Goal: Task Accomplishment & Management: Complete application form

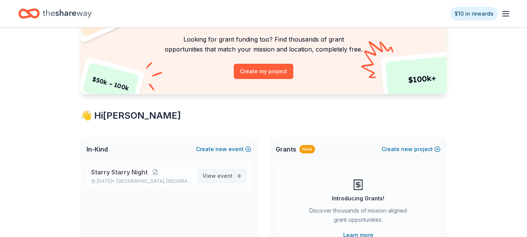
scroll to position [76, 0]
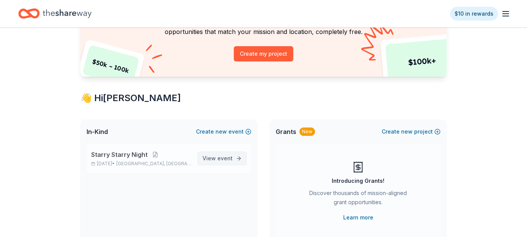
click at [211, 158] on span "View event" at bounding box center [217, 158] width 30 height 9
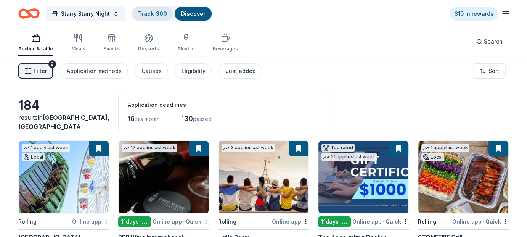
click at [149, 13] on link "Track · 300" at bounding box center [152, 13] width 29 height 6
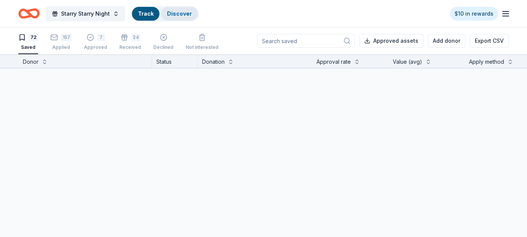
scroll to position [0, 0]
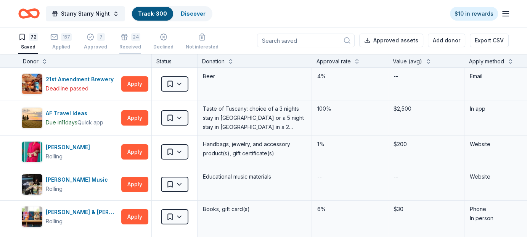
click at [131, 39] on div "24" at bounding box center [135, 37] width 9 height 8
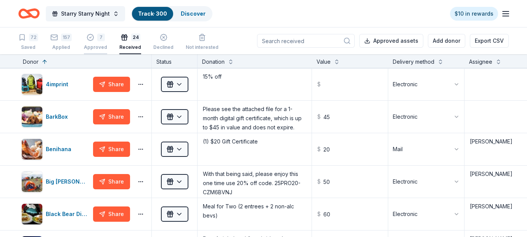
click at [93, 40] on div "7" at bounding box center [95, 38] width 23 height 8
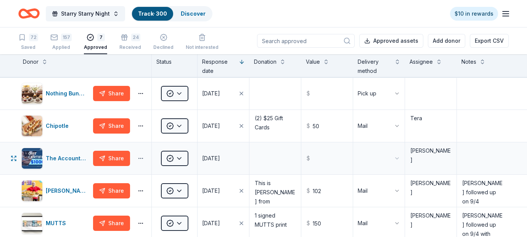
click at [141, 158] on button "button" at bounding box center [140, 158] width 15 height 6
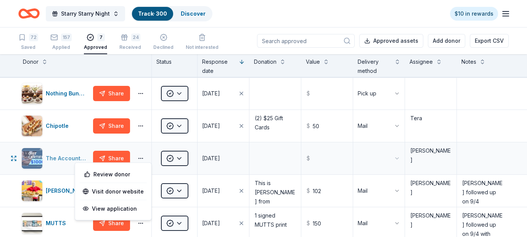
click at [72, 155] on div "The Accounting Doctor" at bounding box center [68, 158] width 44 height 9
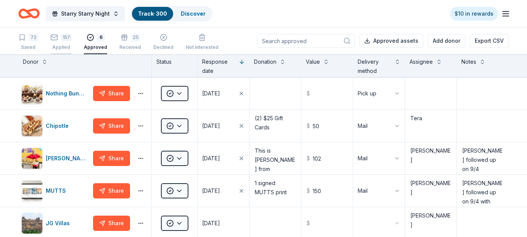
drag, startPoint x: 57, startPoint y: 42, endPoint x: 67, endPoint y: 38, distance: 11.1
click at [57, 42] on div "157 Applied" at bounding box center [60, 42] width 21 height 17
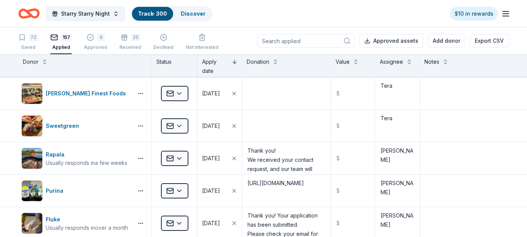
scroll to position [4433, 0]
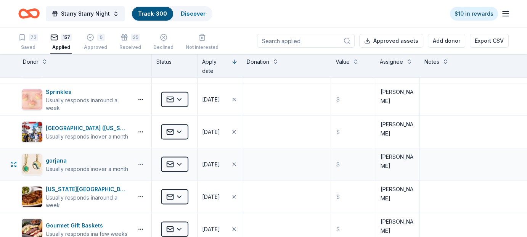
click at [138, 161] on button "button" at bounding box center [140, 164] width 15 height 6
click at [80, 156] on div "gorjana" at bounding box center [87, 160] width 82 height 9
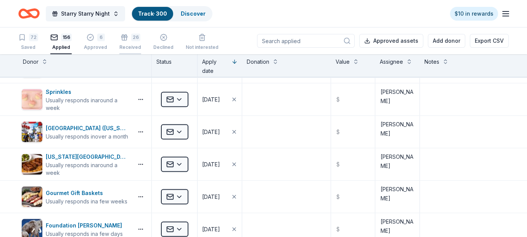
click at [126, 40] on div "26" at bounding box center [130, 38] width 22 height 8
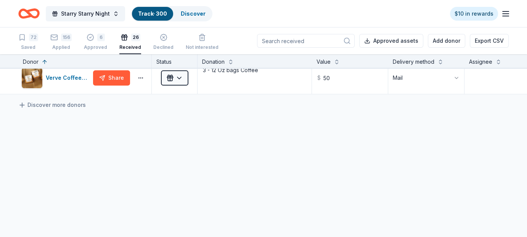
scroll to position [393, 0]
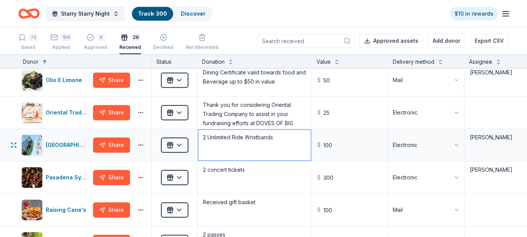
click at [256, 139] on textarea "2 Unlimited Ride Wristbands" at bounding box center [254, 145] width 112 height 30
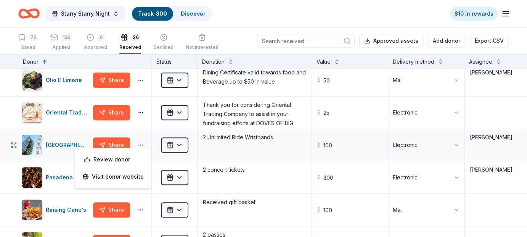
click at [142, 143] on button "button" at bounding box center [140, 145] width 15 height 6
click at [69, 140] on div "Pacific Park" at bounding box center [68, 144] width 44 height 9
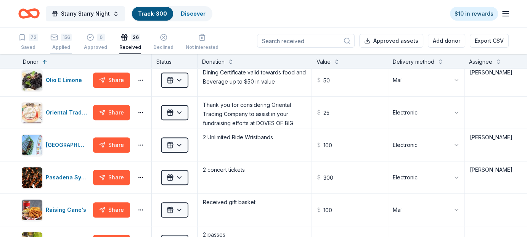
click at [65, 37] on div "156" at bounding box center [66, 38] width 11 height 8
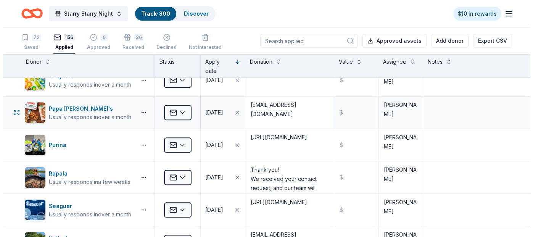
scroll to position [230, 0]
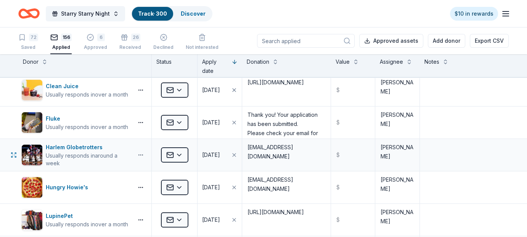
click at [139, 153] on button "button" at bounding box center [140, 155] width 15 height 6
click at [180, 153] on html "Starry Starry Night Track · 300 Discover $10 in rewards 72 Saved 156 Applied 6 …" at bounding box center [263, 118] width 527 height 237
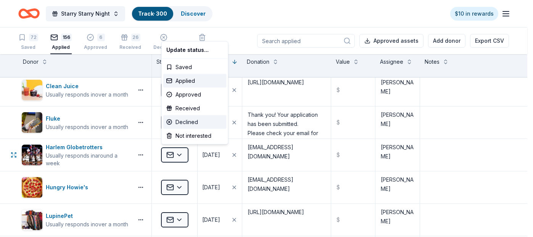
click at [191, 119] on div "Declined" at bounding box center [194, 122] width 63 height 14
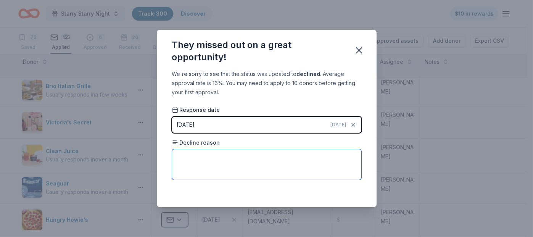
click at [200, 158] on textarea at bounding box center [266, 164] width 189 height 30
paste textarea "At this time, we are unable to fulfill your donation request. While we cannot c…"
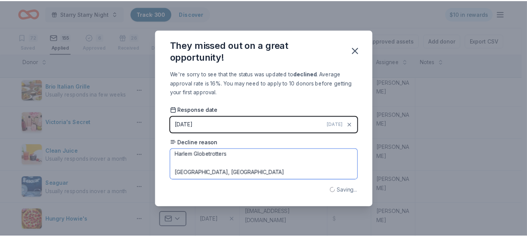
scroll to position [159, 0]
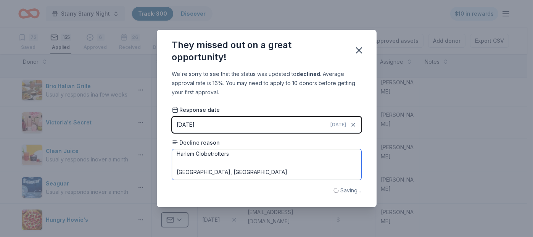
type textarea "At this time, we are unable to fulfill your donation request. While we cannot c…"
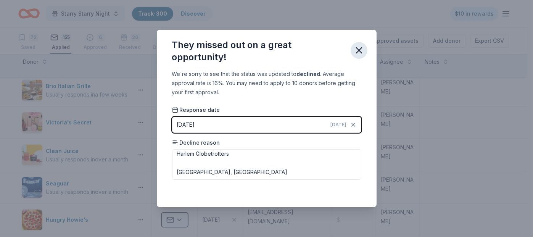
click at [355, 51] on icon "button" at bounding box center [358, 50] width 11 height 11
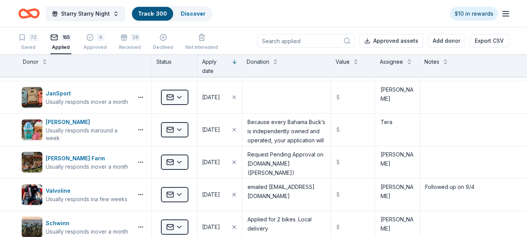
scroll to position [2689, 0]
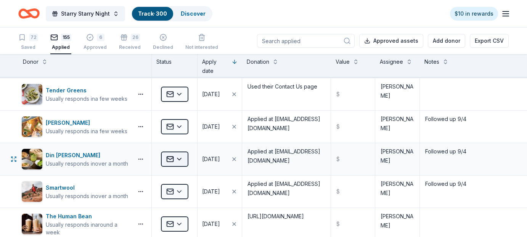
click at [179, 149] on html "Starry Starry Night Track · 300 Discover $10 in rewards 72 Saved 155 Applied 6 …" at bounding box center [263, 118] width 527 height 237
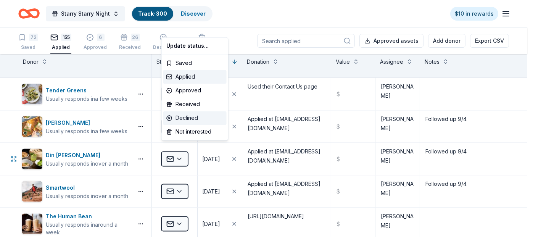
click at [189, 114] on div "Declined" at bounding box center [194, 118] width 63 height 14
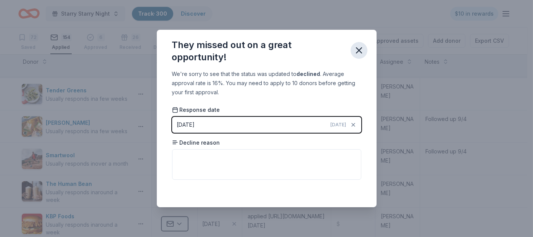
drag, startPoint x: 357, startPoint y: 49, endPoint x: 203, endPoint y: 70, distance: 155.1
click at [356, 49] on icon "button" at bounding box center [358, 50] width 11 height 11
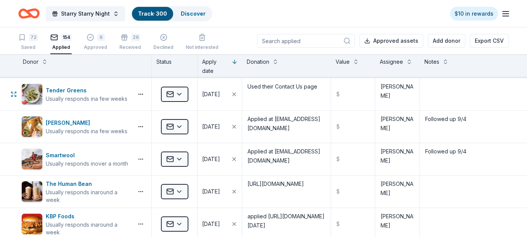
scroll to position [4110, 0]
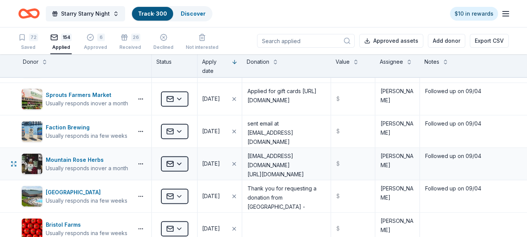
click at [184, 149] on html "Starry Starry Night Track · 300 Discover $10 in rewards 72 Saved 154 Applied 6 …" at bounding box center [263, 118] width 527 height 237
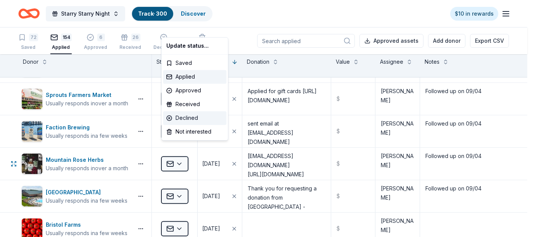
click at [187, 119] on div "Declined" at bounding box center [194, 118] width 63 height 14
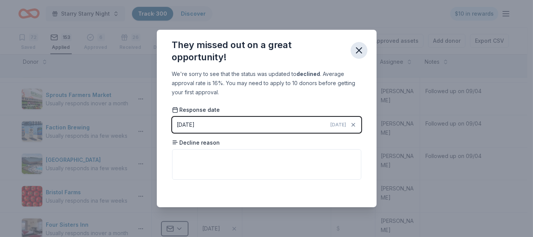
click at [356, 53] on icon "button" at bounding box center [358, 50] width 5 height 5
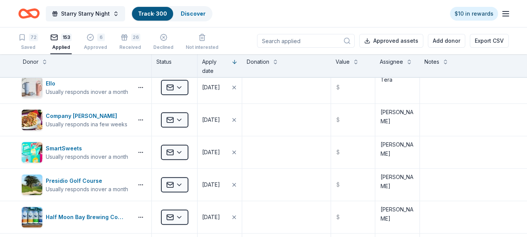
scroll to position [2689, 0]
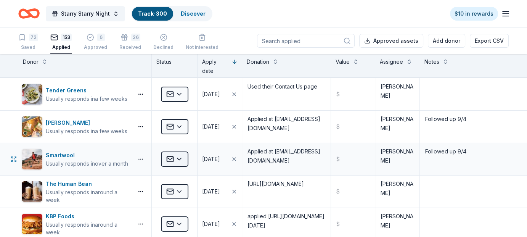
click at [178, 151] on html "Starry Starry Night Track · 300 Discover $10 in rewards 72 Saved 153 Applied 6 …" at bounding box center [263, 118] width 527 height 237
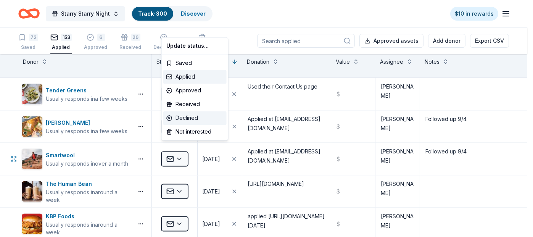
click at [195, 114] on div "Declined" at bounding box center [194, 118] width 63 height 14
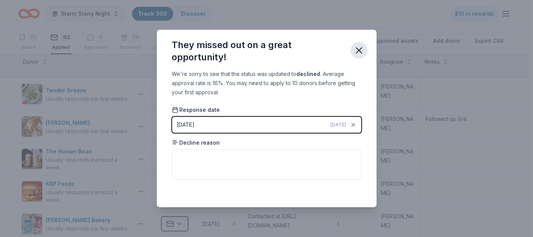
click at [358, 50] on icon "button" at bounding box center [358, 50] width 5 height 5
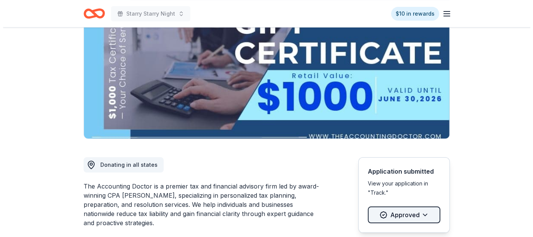
scroll to position [229, 0]
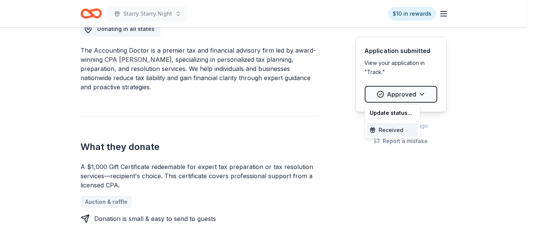
click at [399, 129] on div "Received" at bounding box center [392, 130] width 52 height 14
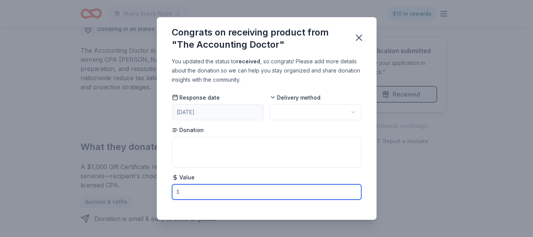
click at [217, 190] on input "text" at bounding box center [266, 191] width 189 height 15
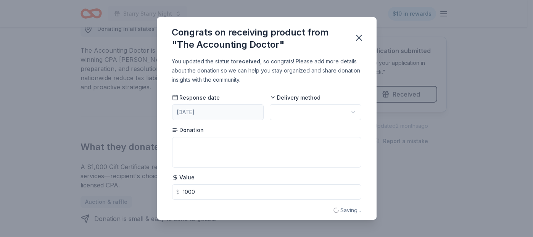
type input "1000.00"
drag, startPoint x: 228, startPoint y: 167, endPoint x: 233, endPoint y: 162, distance: 6.8
click at [231, 163] on div "Response date [DATE] Delivery method Donation Value $ 1000.00" at bounding box center [266, 146] width 189 height 106
click at [225, 158] on textarea at bounding box center [266, 152] width 189 height 30
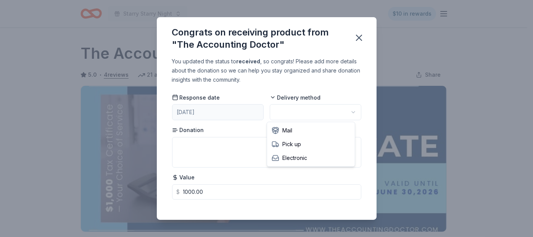
scroll to position [0, 0]
click at [297, 108] on html "Starry Starry Night $10 in rewards Due [DATE] Share The Accounting Doctor 5.0 •…" at bounding box center [266, 118] width 533 height 237
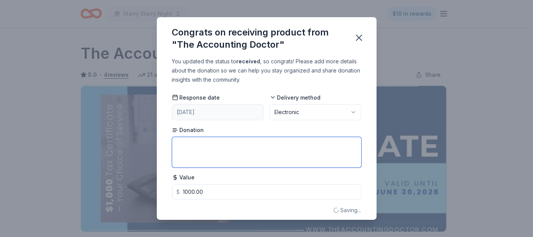
click at [236, 154] on textarea at bounding box center [266, 152] width 189 height 30
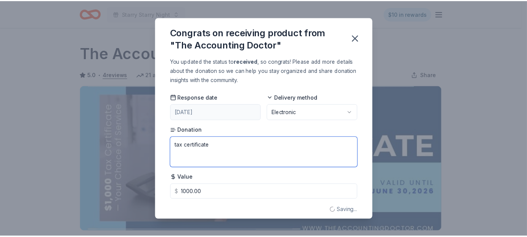
scroll to position [7, 0]
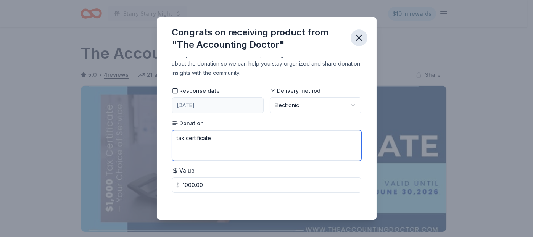
type textarea "tax certificate"
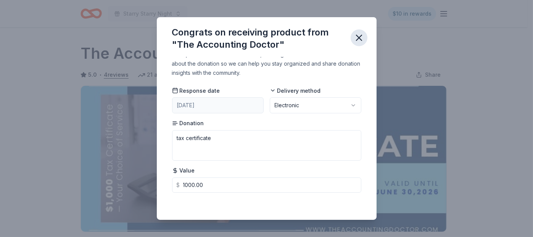
click at [359, 37] on icon "button" at bounding box center [358, 37] width 5 height 5
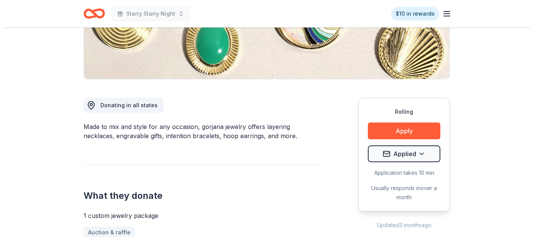
scroll to position [191, 0]
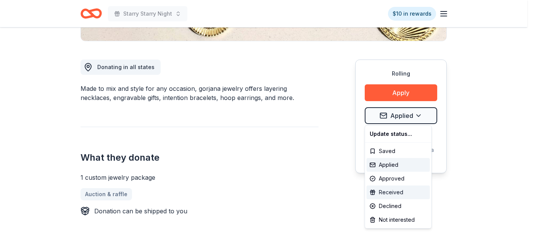
click at [397, 191] on div "Received" at bounding box center [397, 192] width 63 height 14
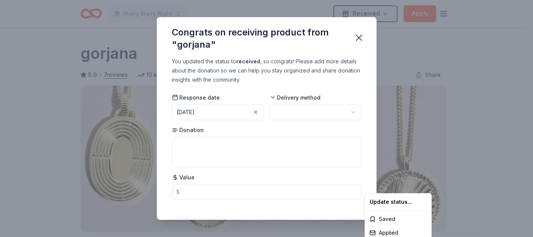
click at [202, 187] on html "Starry Starry Night Received Apply Rolling Share gorjana 5.0 • 7 reviews 10 app…" at bounding box center [266, 118] width 533 height 237
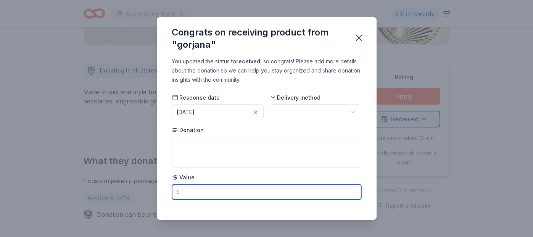
click at [198, 192] on input "text" at bounding box center [266, 191] width 189 height 15
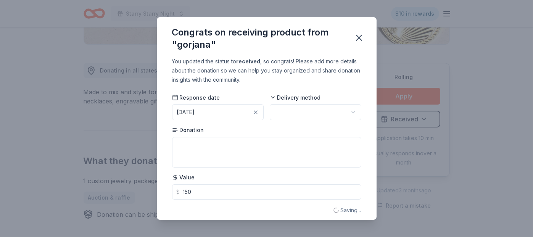
type input "150.00"
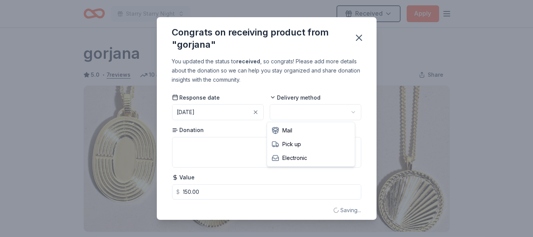
scroll to position [0, 0]
click at [294, 109] on html "Starry Starry Night Received Apply Rolling Share gorjana 5.0 • 7 reviews 10 app…" at bounding box center [266, 118] width 533 height 237
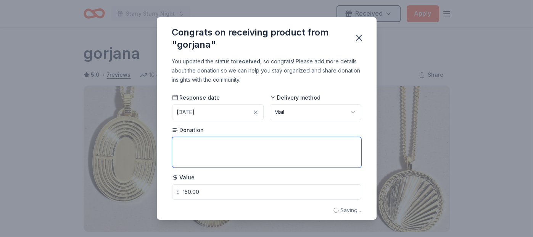
click at [241, 141] on textarea at bounding box center [266, 152] width 189 height 30
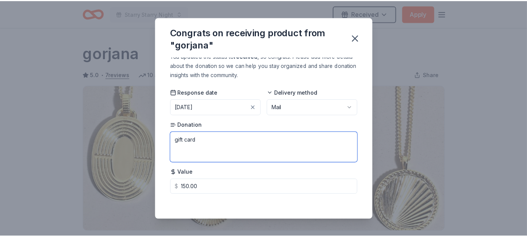
scroll to position [7, 0]
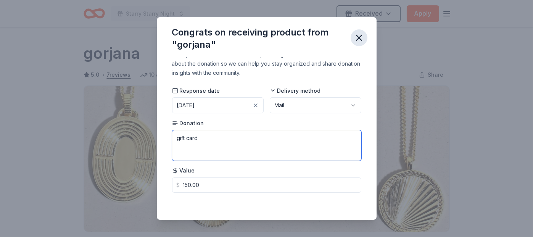
type textarea "gift card"
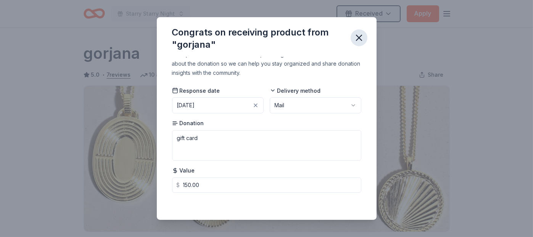
click at [356, 37] on icon "button" at bounding box center [358, 37] width 11 height 11
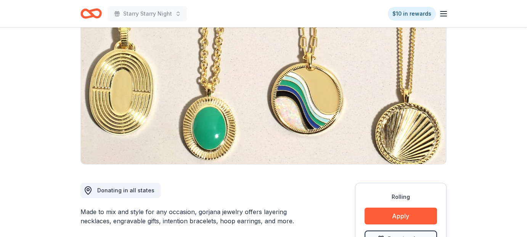
scroll to position [152, 0]
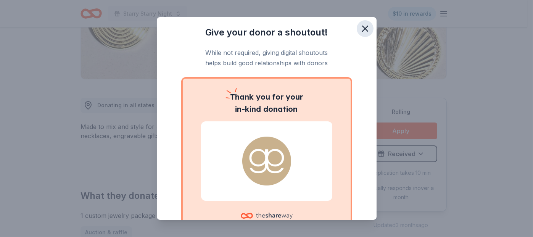
click at [361, 28] on icon "button" at bounding box center [364, 28] width 11 height 11
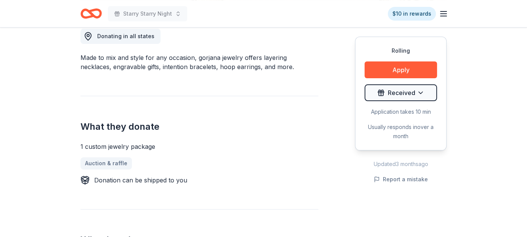
scroll to position [114, 0]
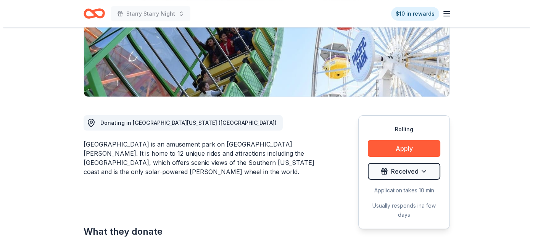
scroll to position [152, 0]
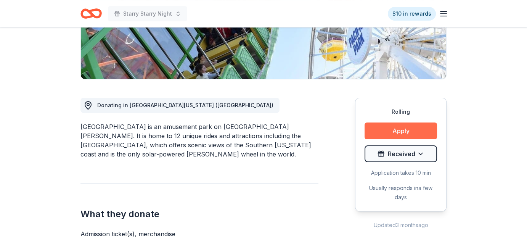
click at [403, 127] on button "Apply" at bounding box center [400, 130] width 72 height 17
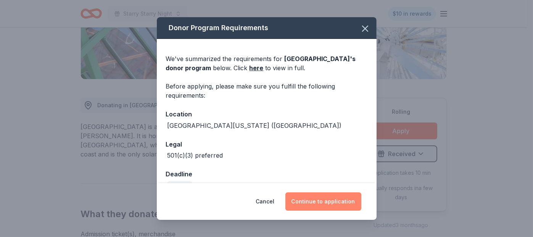
click at [319, 197] on button "Continue to application" at bounding box center [323, 201] width 76 height 18
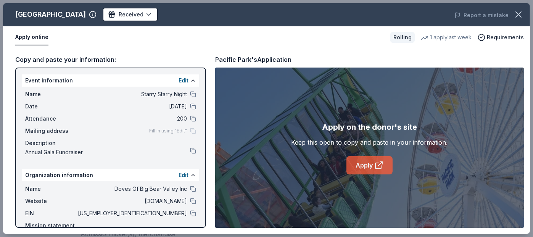
click at [368, 161] on link "Apply" at bounding box center [369, 165] width 46 height 18
